Goal: Task Accomplishment & Management: Manage account settings

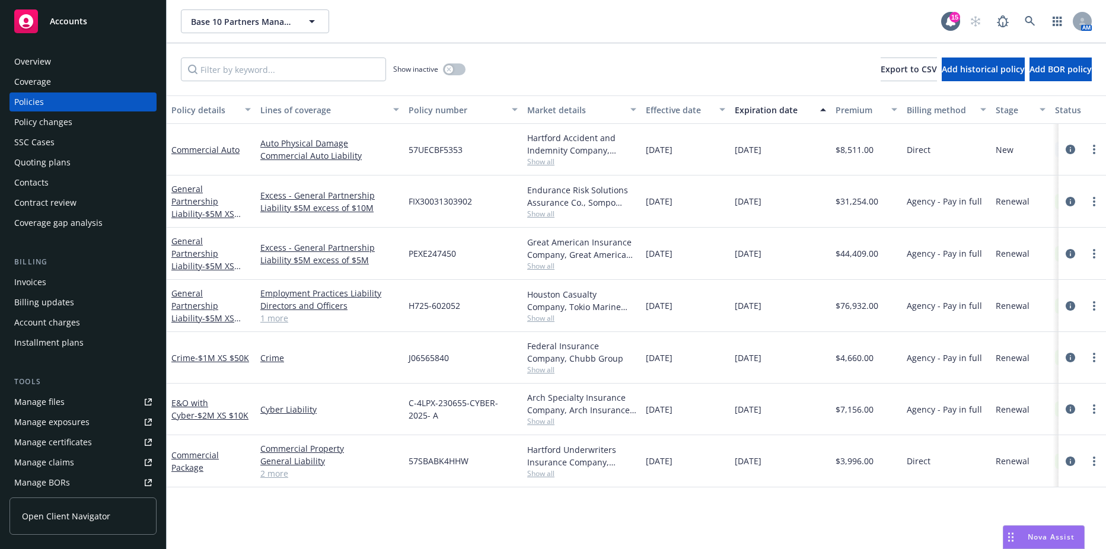
click at [273, 34] on div "Base 10 Partners Management, LLC Base 10 Partners Management, LLC 15 AM" at bounding box center [636, 21] width 939 height 43
click at [273, 28] on button "Base 10 Partners Management, LLC" at bounding box center [255, 21] width 148 height 24
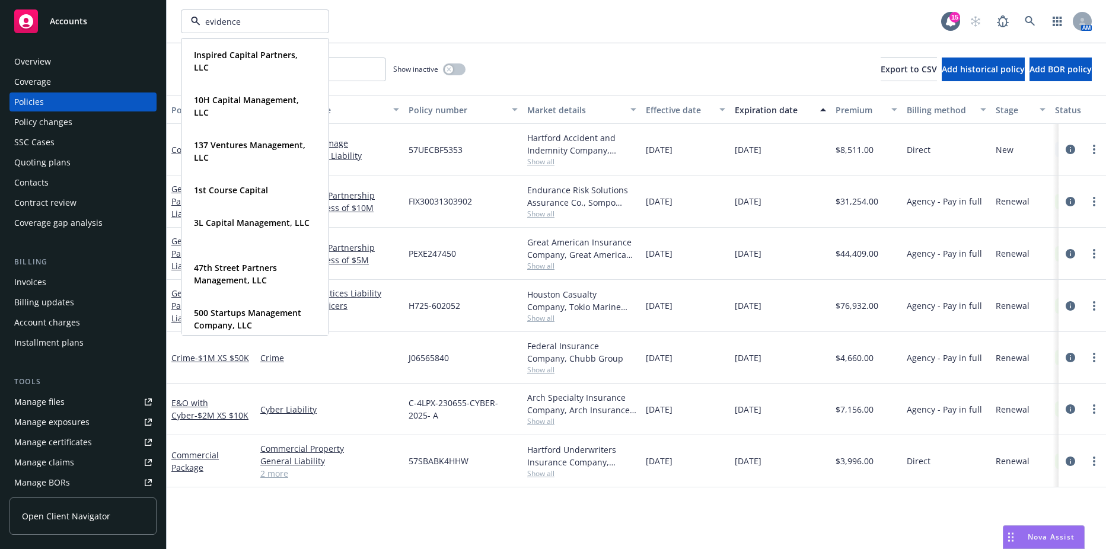
type input "evidenced"
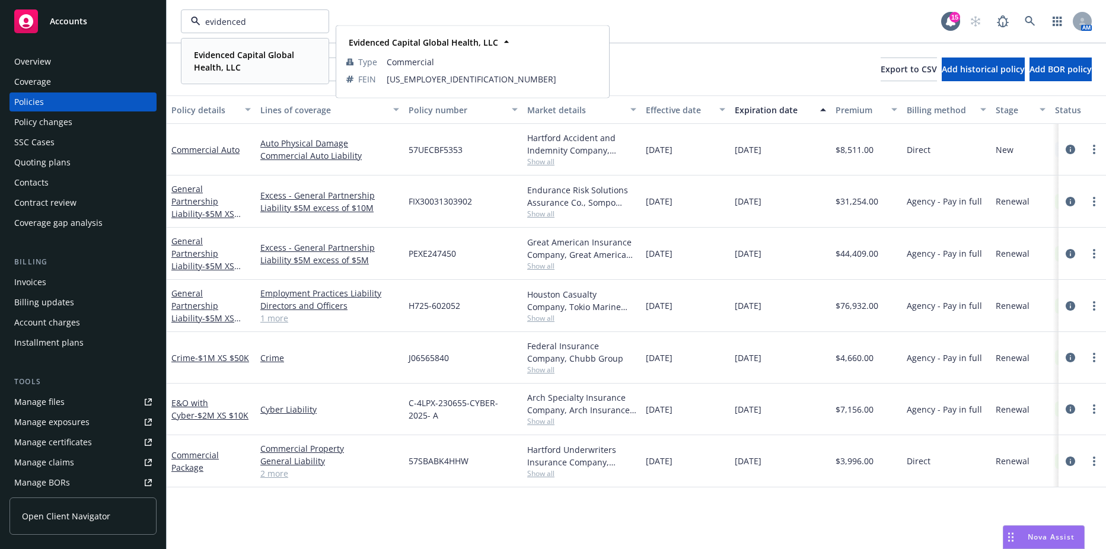
click at [232, 65] on strong "Evidenced Capital Global Health, LLC" at bounding box center [244, 61] width 100 height 24
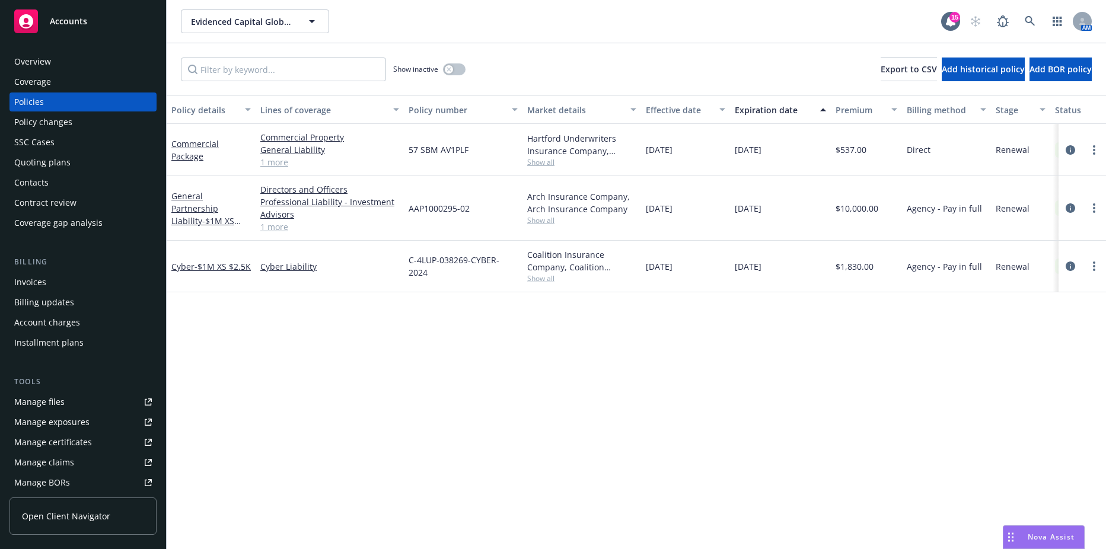
click at [403, 433] on div "Policy details Lines of coverage Policy number Market details Effective date Ex…" at bounding box center [636, 322] width 939 height 454
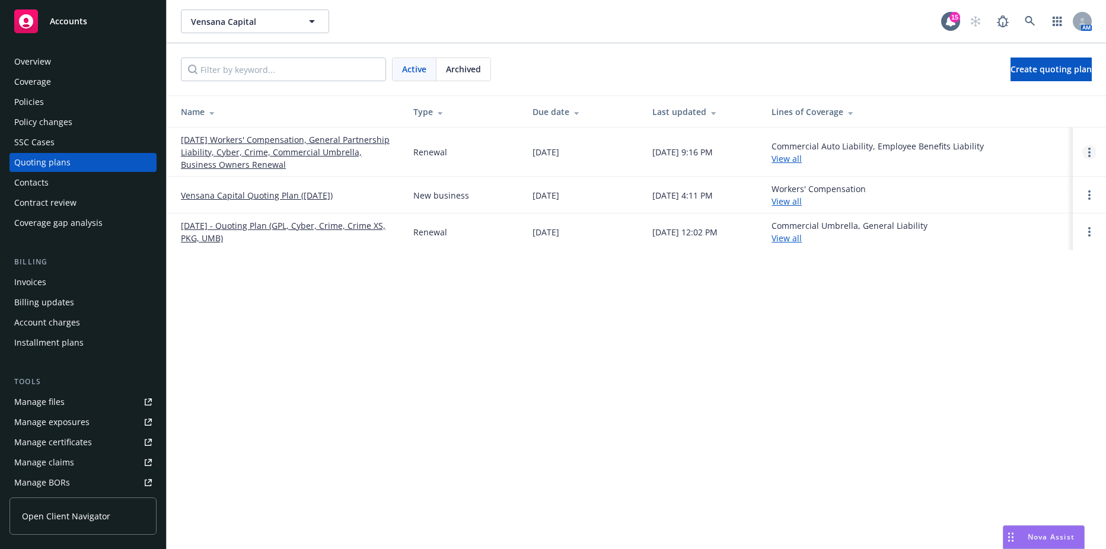
click at [1092, 153] on link "Open options" at bounding box center [1089, 152] width 14 height 14
click at [1038, 100] on span "Rename" at bounding box center [1007, 95] width 61 height 11
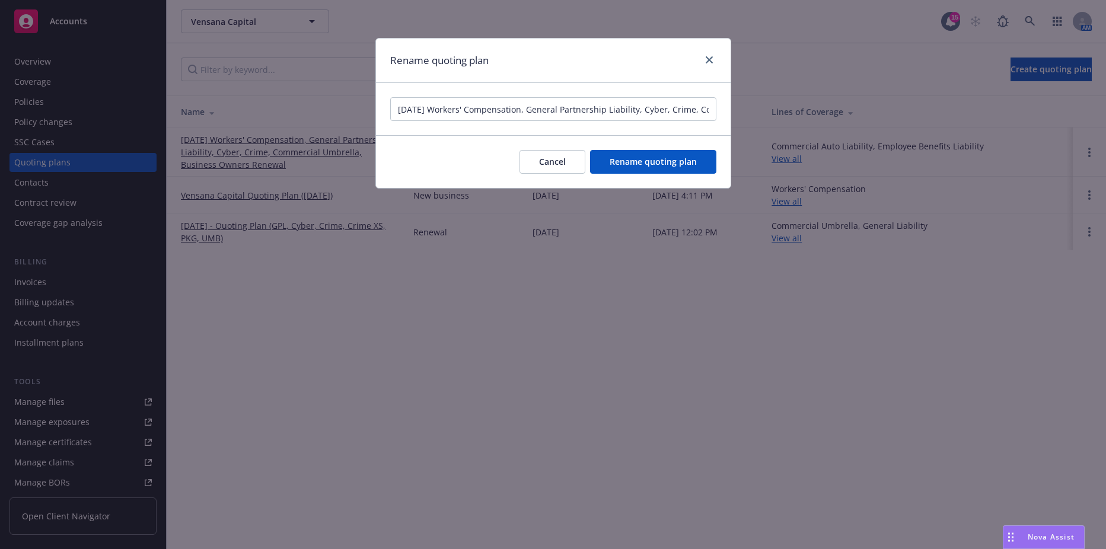
click at [436, 111] on input "12/11/25 Workers' Compensation, General Partnership Liability, Cyber, Crime, Co…" at bounding box center [553, 109] width 326 height 24
type input "12/11/25 - Quoting Plan (Cyber, Crime, XS Crime, GPL, XS 1, BOP, WC, UMB)"
click at [619, 155] on button "Rename quoting plan" at bounding box center [653, 162] width 126 height 24
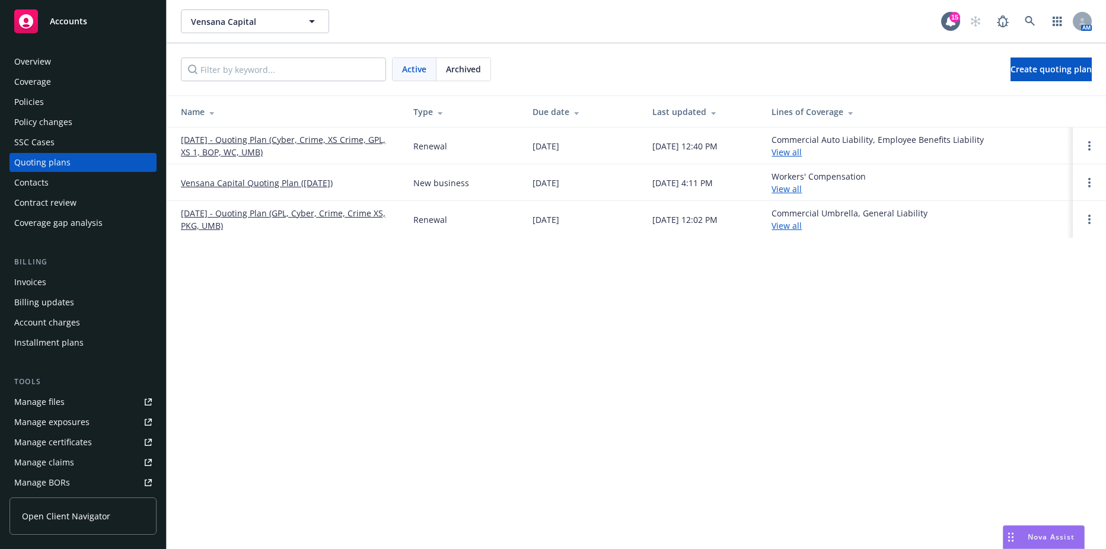
click at [1082, 142] on div at bounding box center [1089, 146] width 14 height 14
click at [1086, 144] on link "Open options" at bounding box center [1089, 146] width 14 height 14
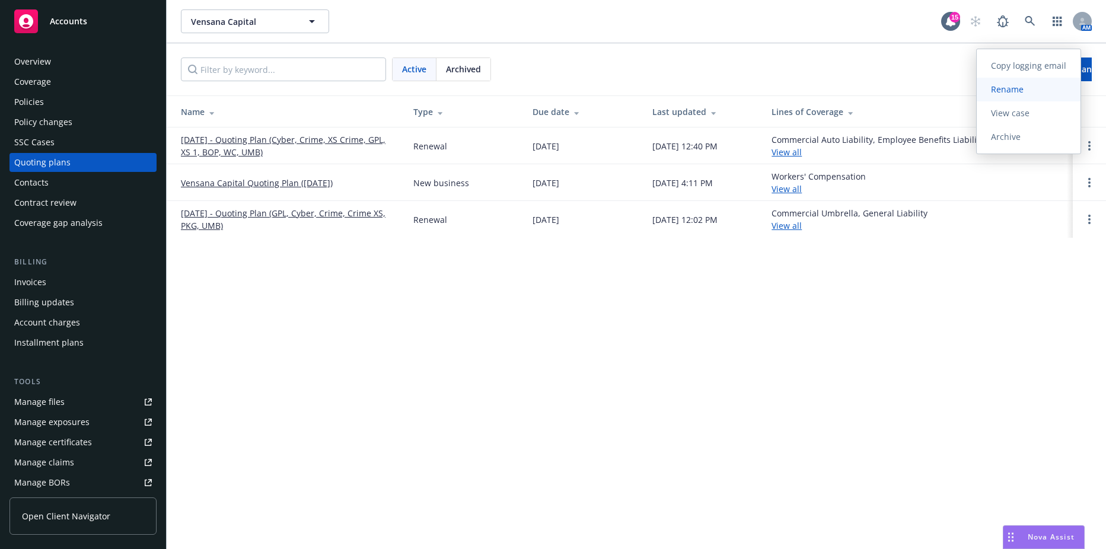
click at [1021, 86] on span "Rename" at bounding box center [1007, 89] width 61 height 11
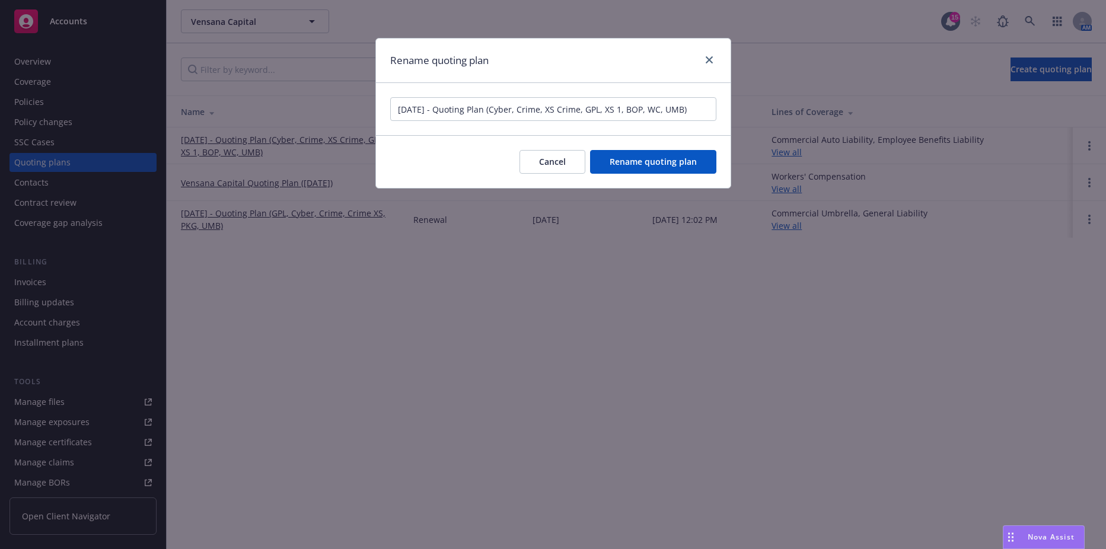
drag, startPoint x: 493, startPoint y: 111, endPoint x: 683, endPoint y: 115, distance: 189.8
click at [683, 115] on input "12/11/25 - Quoting Plan (Cyber, Crime, XS Crime, GPL, XS 1, BOP, WC, UMB)" at bounding box center [553, 109] width 326 height 24
click at [674, 165] on span "Rename quoting plan" at bounding box center [653, 161] width 87 height 11
